Goal: Find specific page/section: Find specific page/section

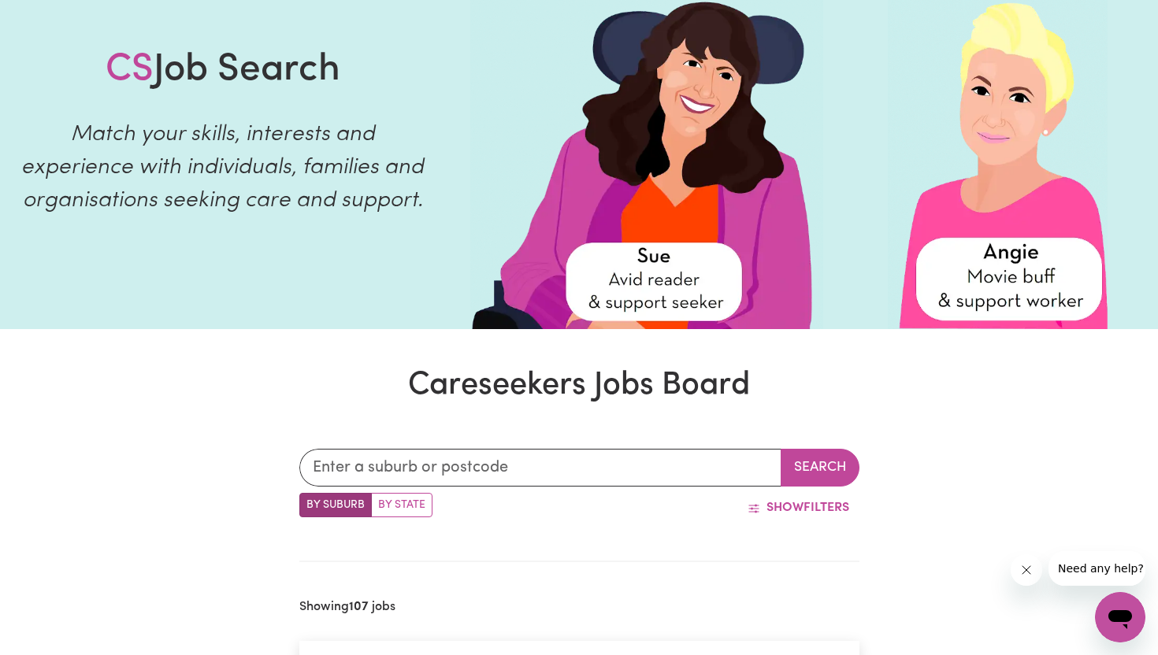
scroll to position [96, 0]
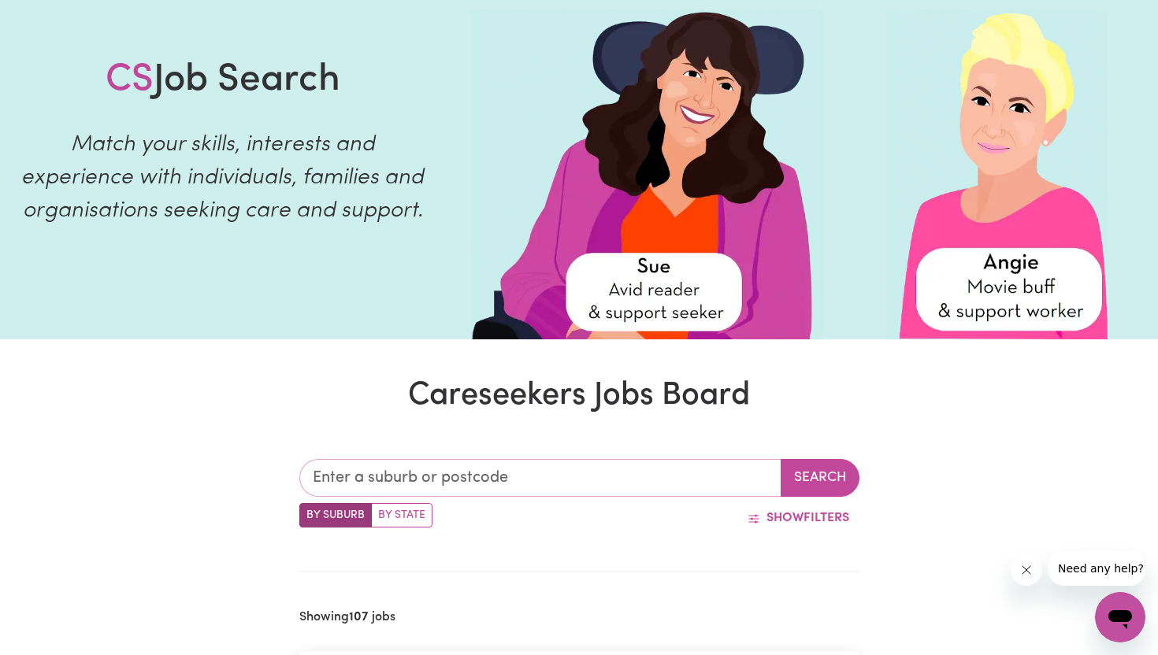
click at [429, 469] on input "text" at bounding box center [540, 478] width 482 height 38
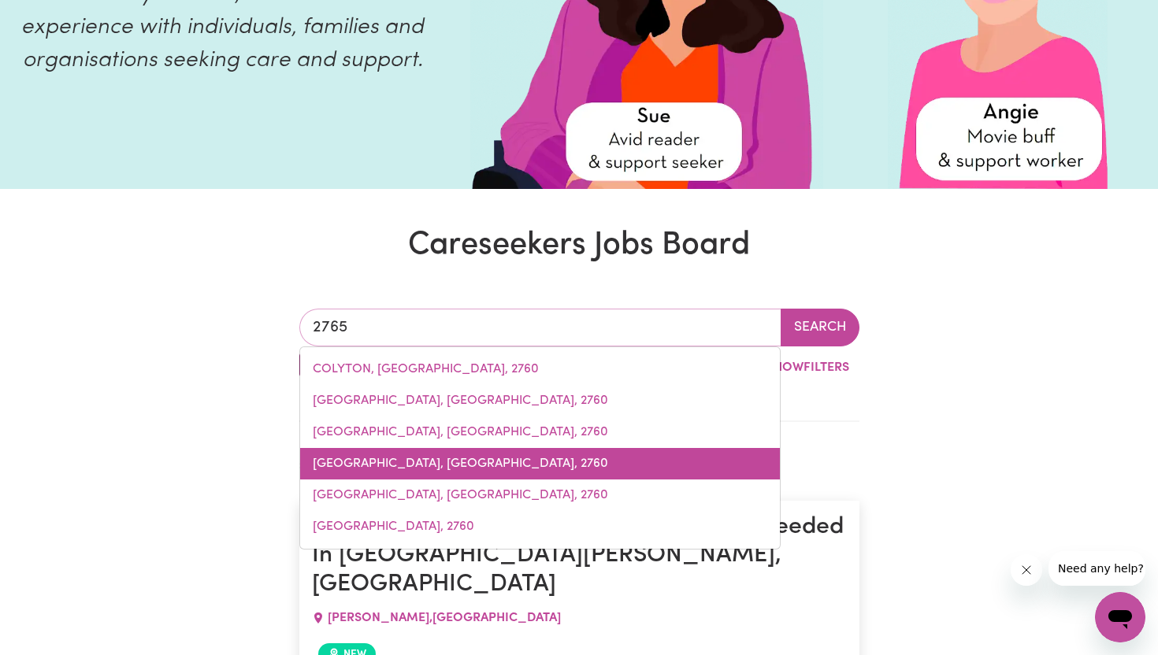
scroll to position [270, 0]
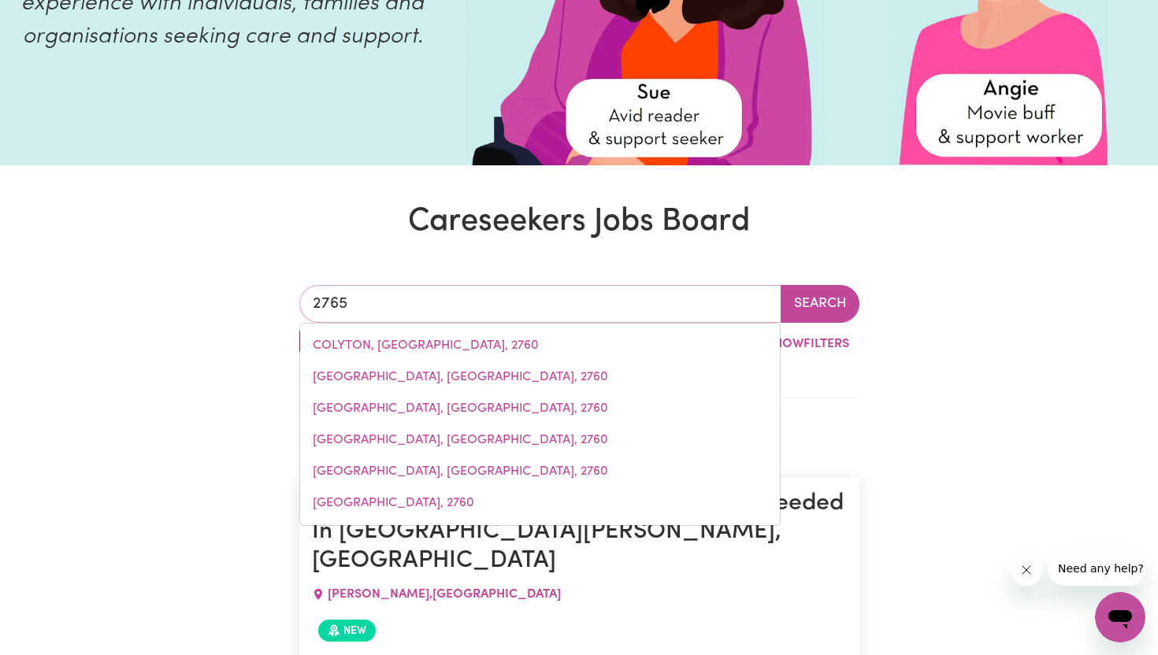
drag, startPoint x: 428, startPoint y: 295, endPoint x: 239, endPoint y: 302, distance: 189.1
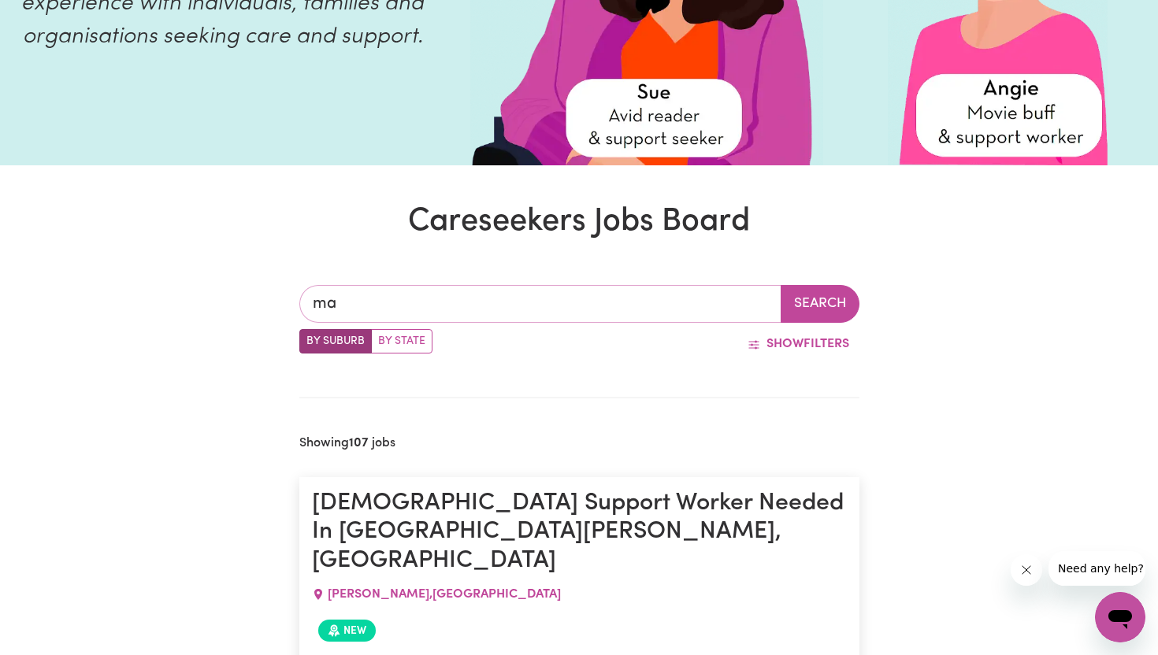
type input "mar"
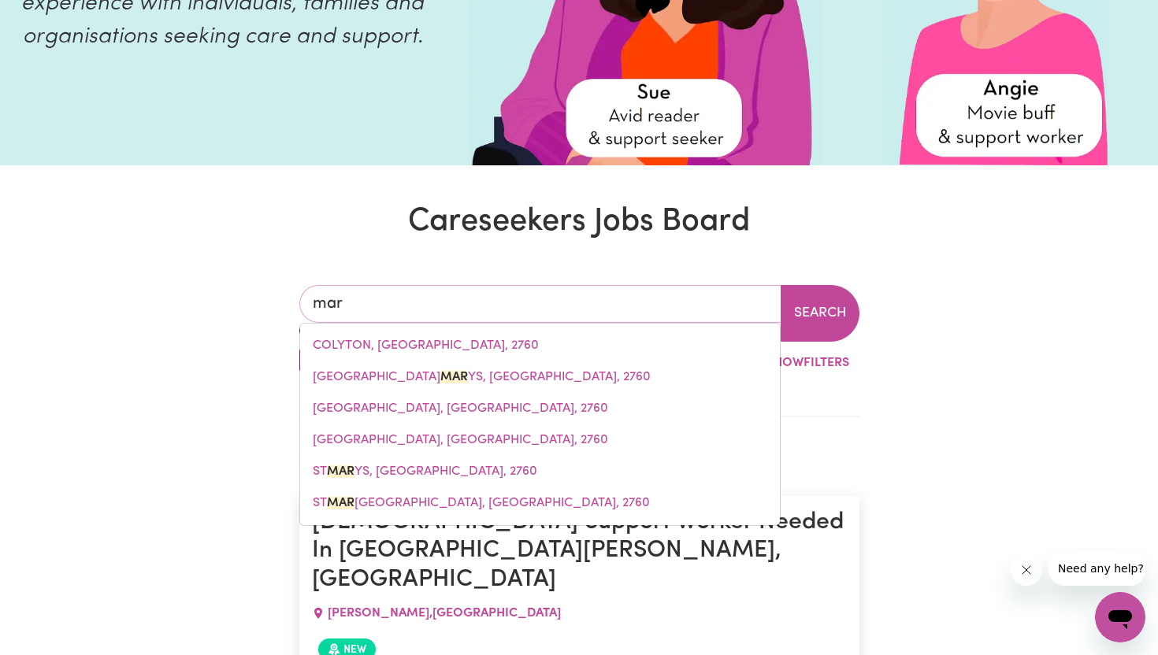
type input "marAGLE, [GEOGRAPHIC_DATA], 2653"
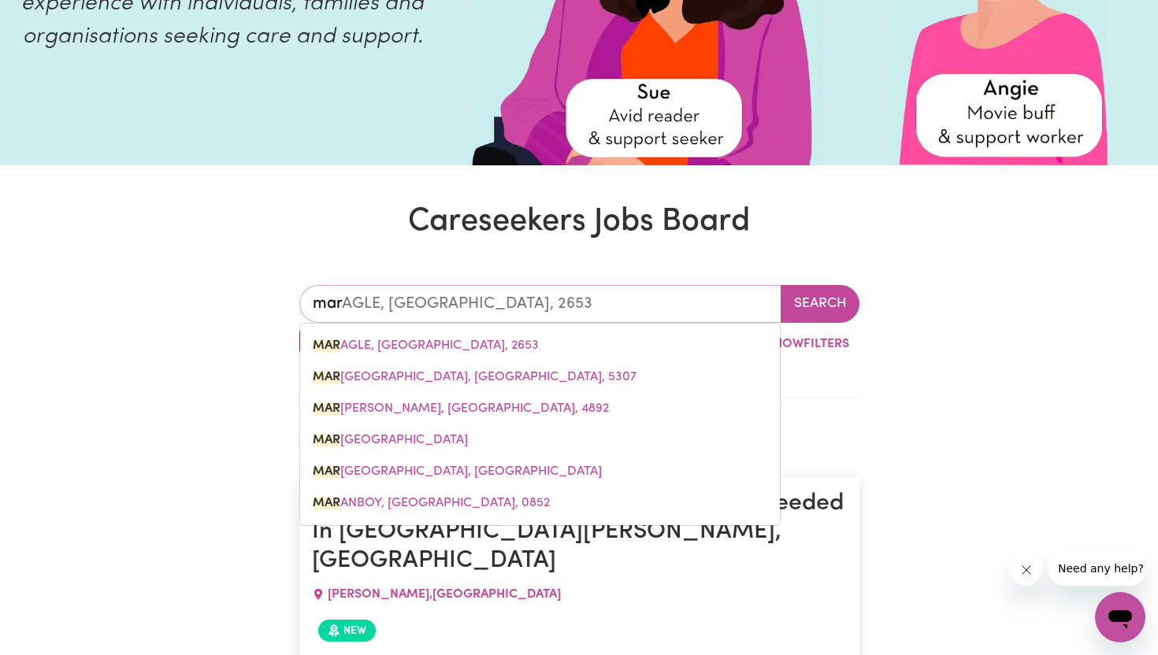
type input "mars"
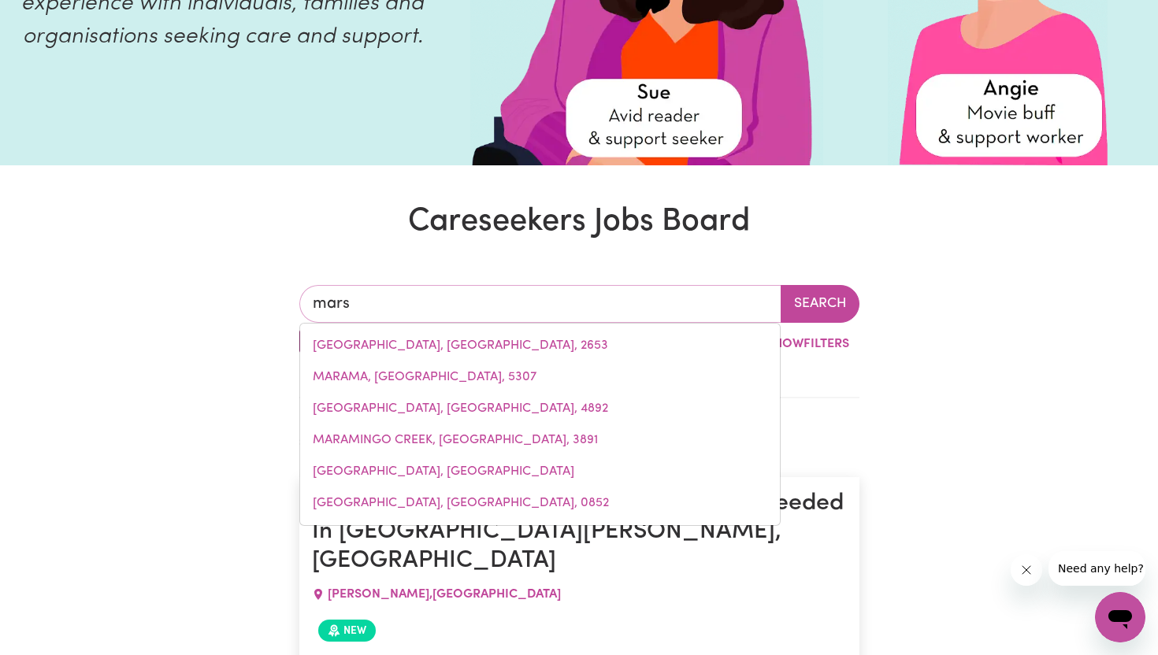
type input "marsDEN, [GEOGRAPHIC_DATA], 4132"
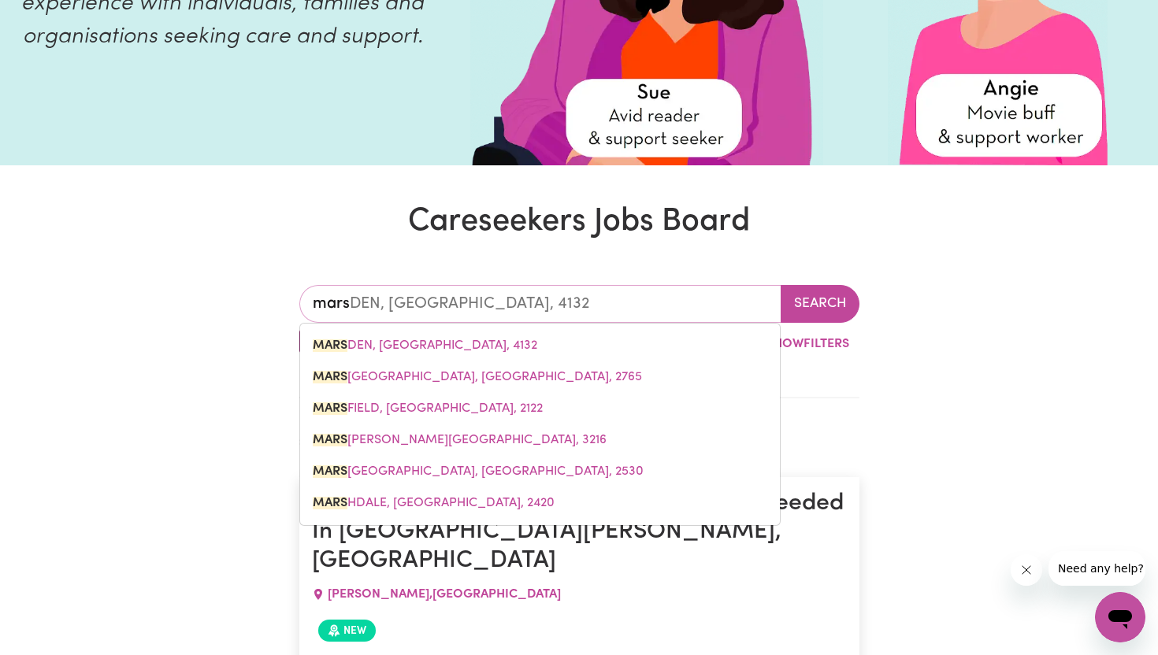
type input "marsd"
type input "marsdEN, [GEOGRAPHIC_DATA], 4132"
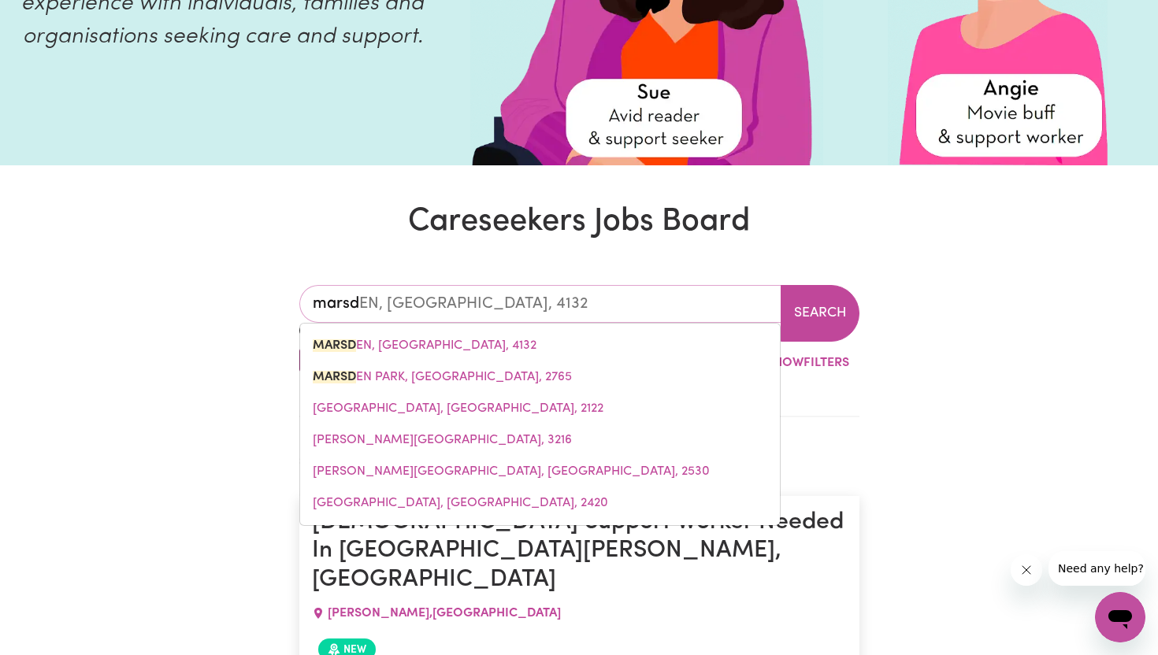
type input "marsde"
type input "marsdeN, [GEOGRAPHIC_DATA], 4132"
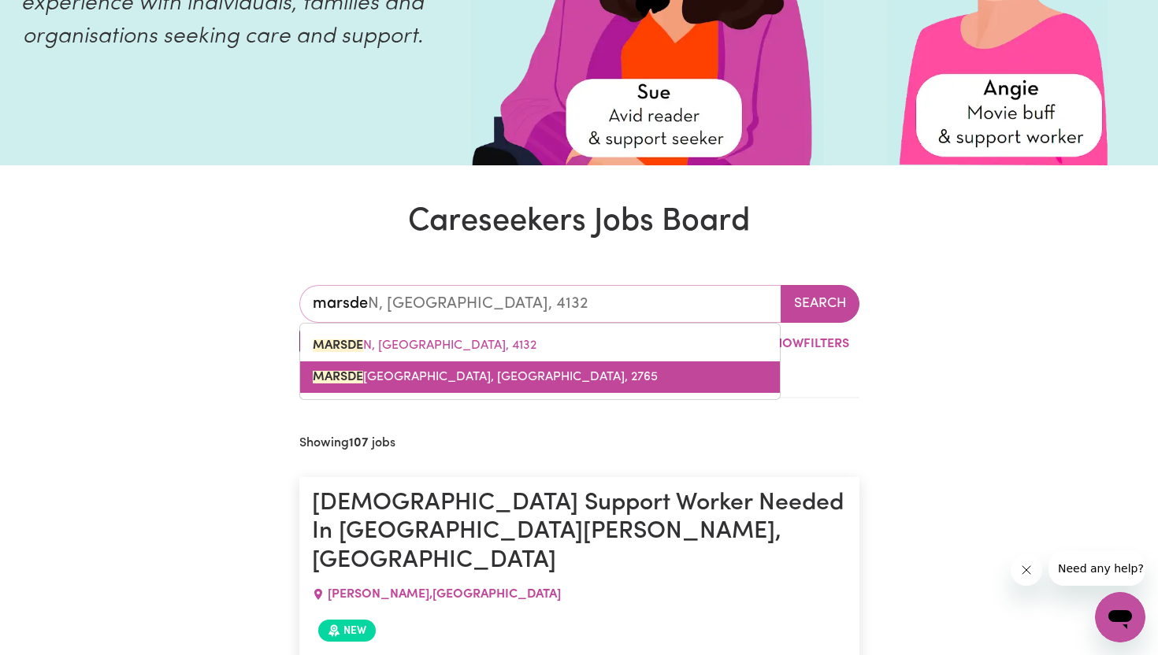
click at [331, 384] on link "[GEOGRAPHIC_DATA], [GEOGRAPHIC_DATA], 2765" at bounding box center [540, 377] width 480 height 32
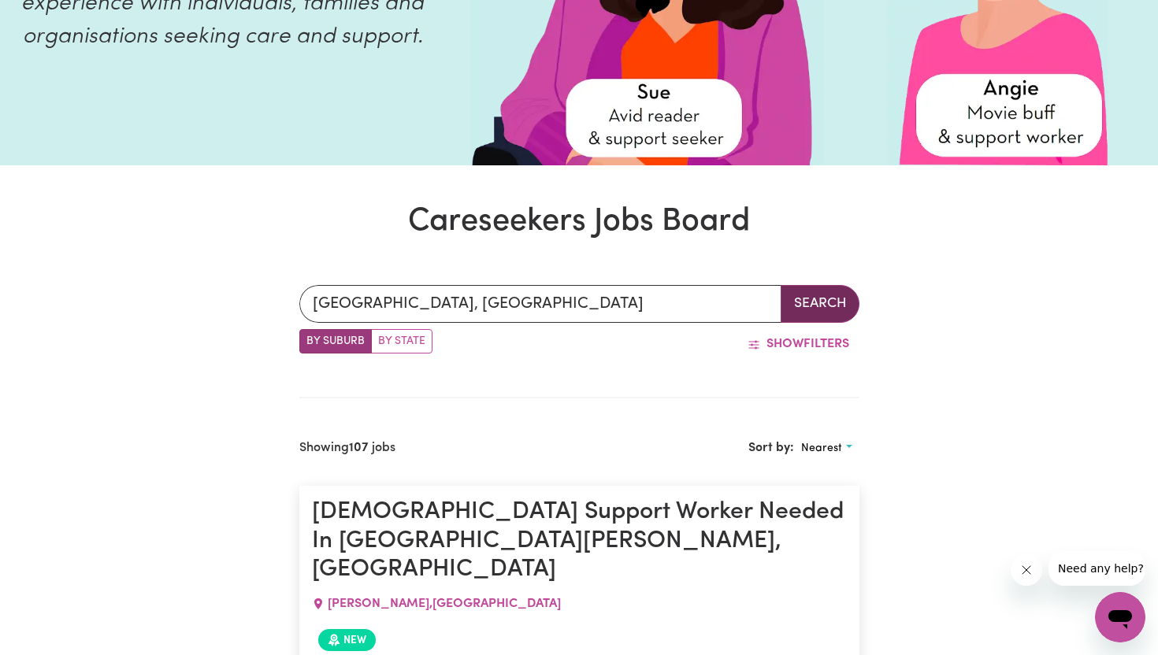
click at [821, 305] on button "Search" at bounding box center [819, 304] width 79 height 38
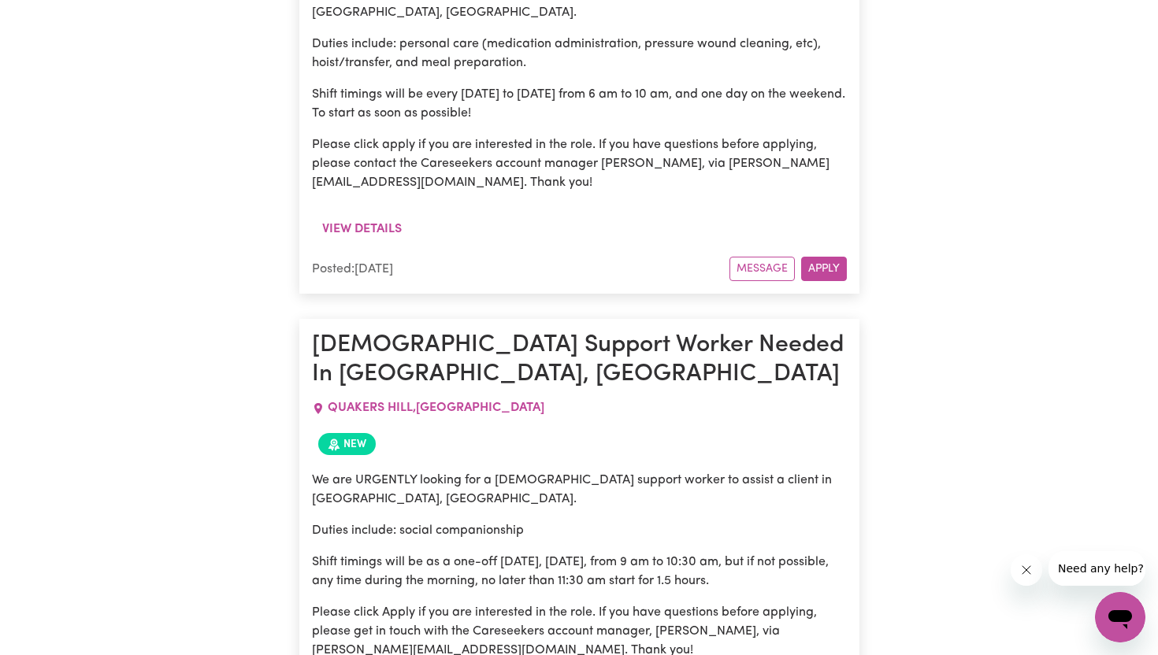
scroll to position [0, 0]
